Goal: Task Accomplishment & Management: Manage account settings

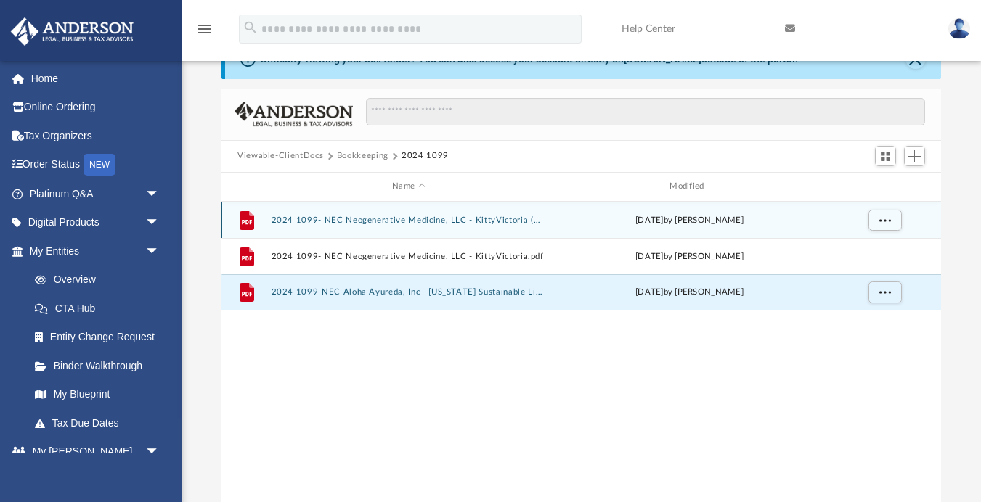
scroll to position [330, 719]
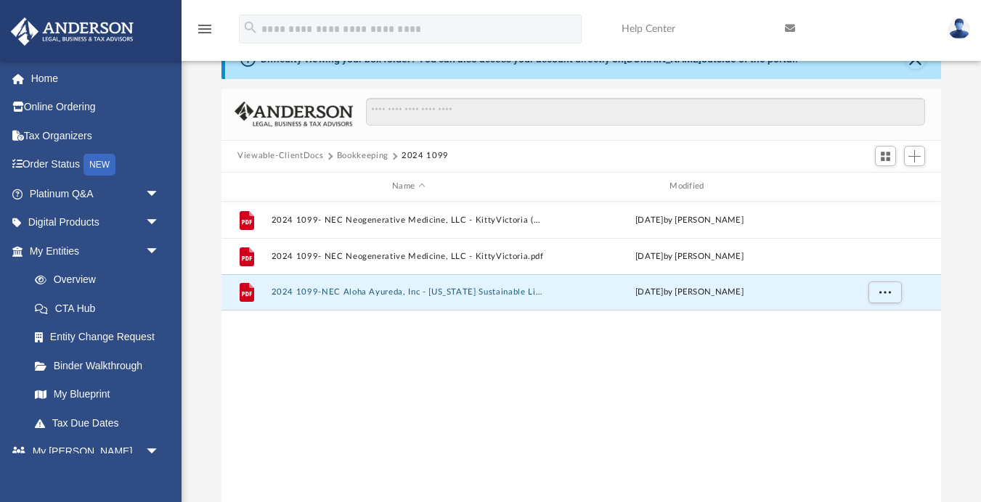
click at [291, 156] on button "Viewable-ClientDocs" at bounding box center [280, 156] width 86 height 13
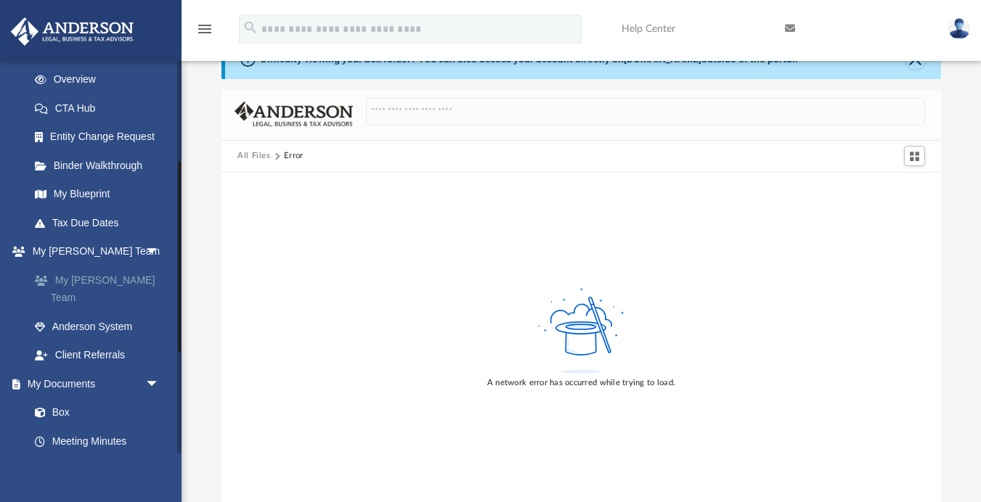
scroll to position [225, 0]
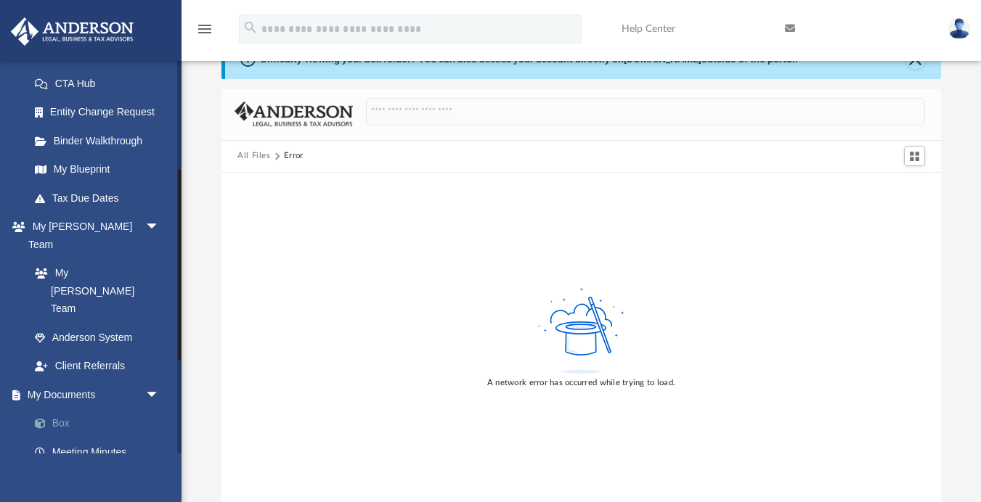
click at [60, 409] on link "Box" at bounding box center [100, 423] width 161 height 29
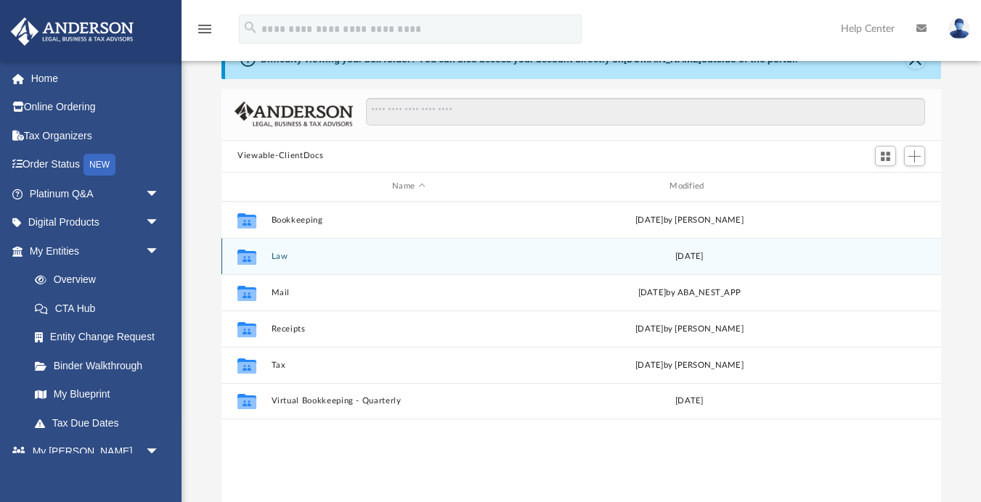
scroll to position [330, 719]
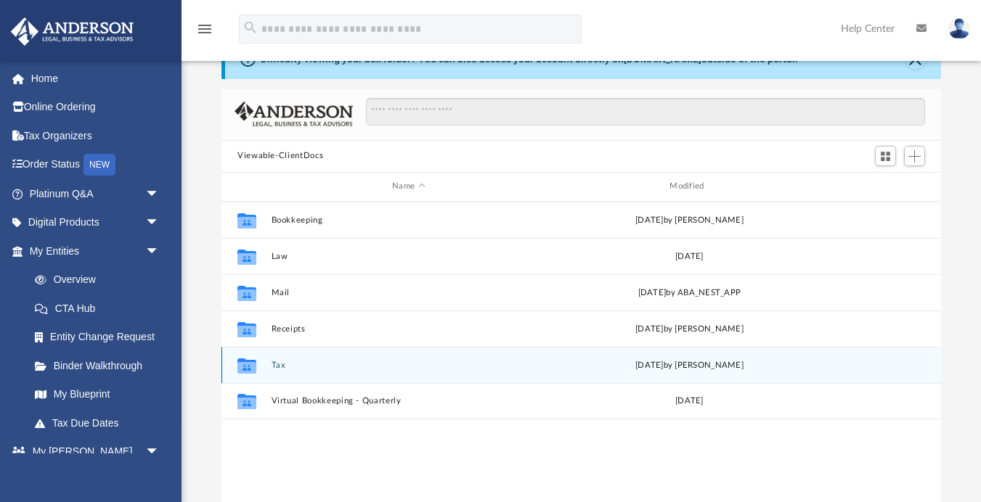
click at [279, 367] on button "Tax" at bounding box center [408, 364] width 274 height 9
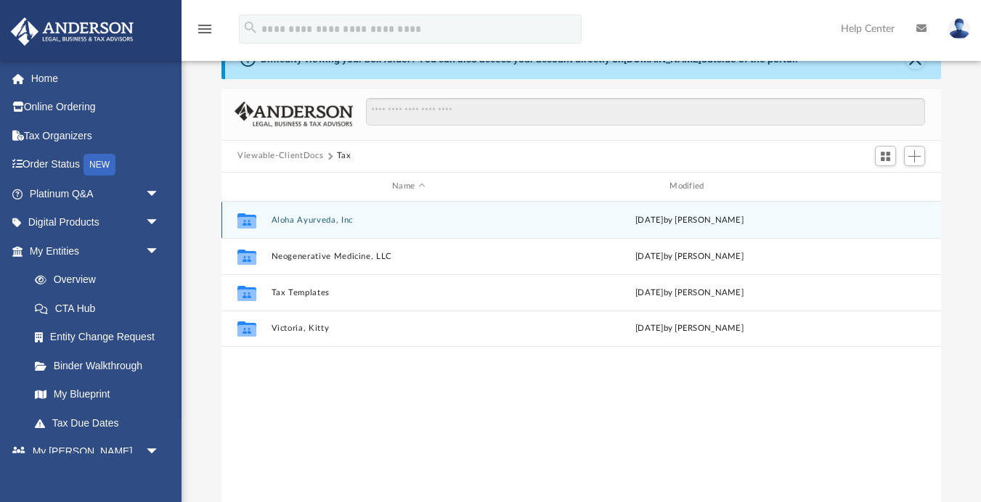
click at [314, 224] on button "Aloha Ayurveda, Inc" at bounding box center [408, 219] width 274 height 9
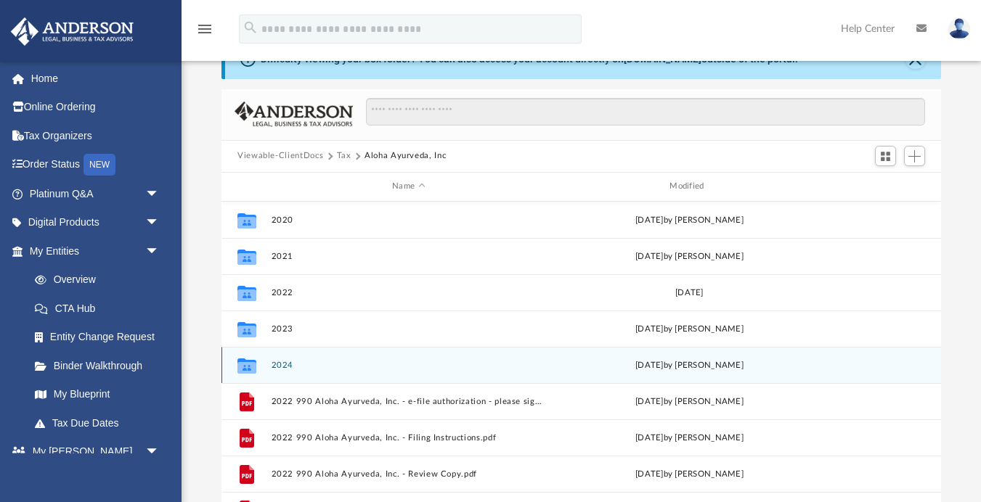
click at [286, 366] on button "2024" at bounding box center [408, 364] width 274 height 9
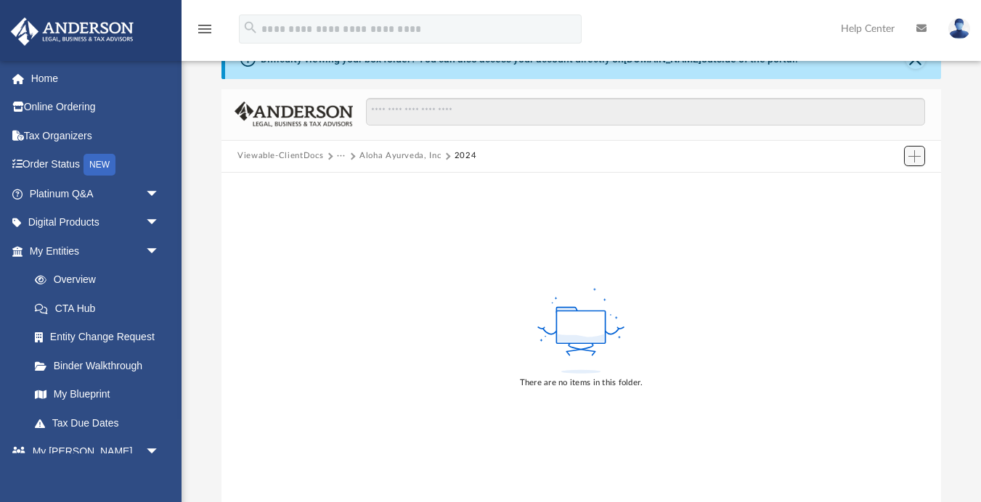
click at [904, 152] on button "Add" at bounding box center [915, 156] width 22 height 20
click at [883, 181] on li "Upload" at bounding box center [893, 185] width 46 height 15
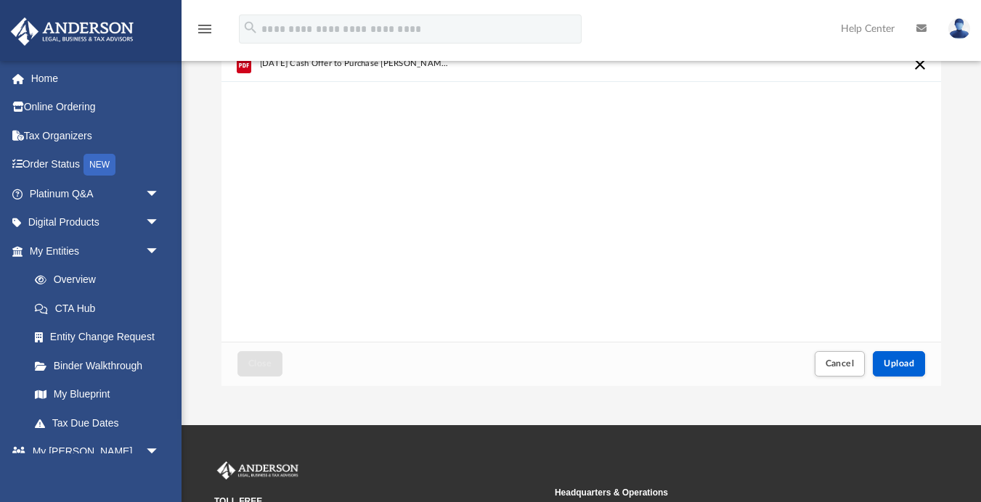
scroll to position [169, 0]
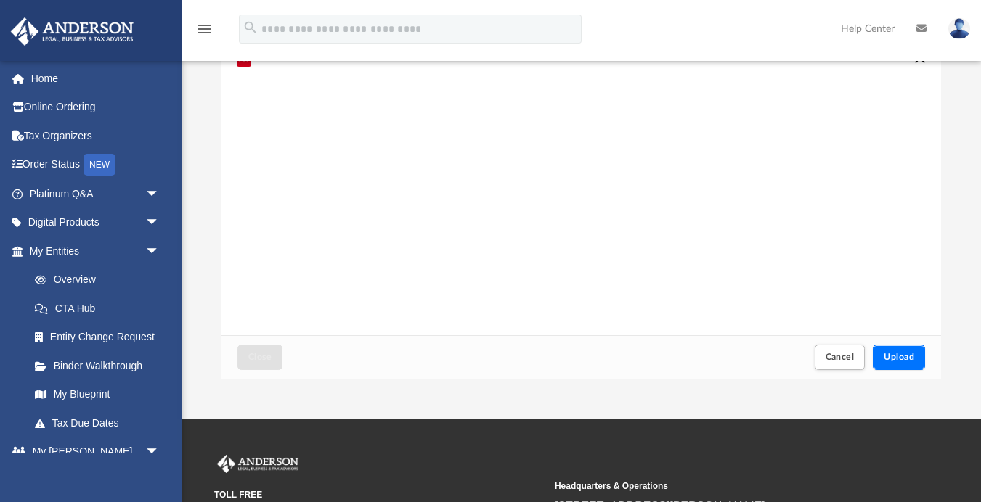
click at [898, 353] on span "Upload" at bounding box center [898, 357] width 30 height 9
